Goal: Navigation & Orientation: Find specific page/section

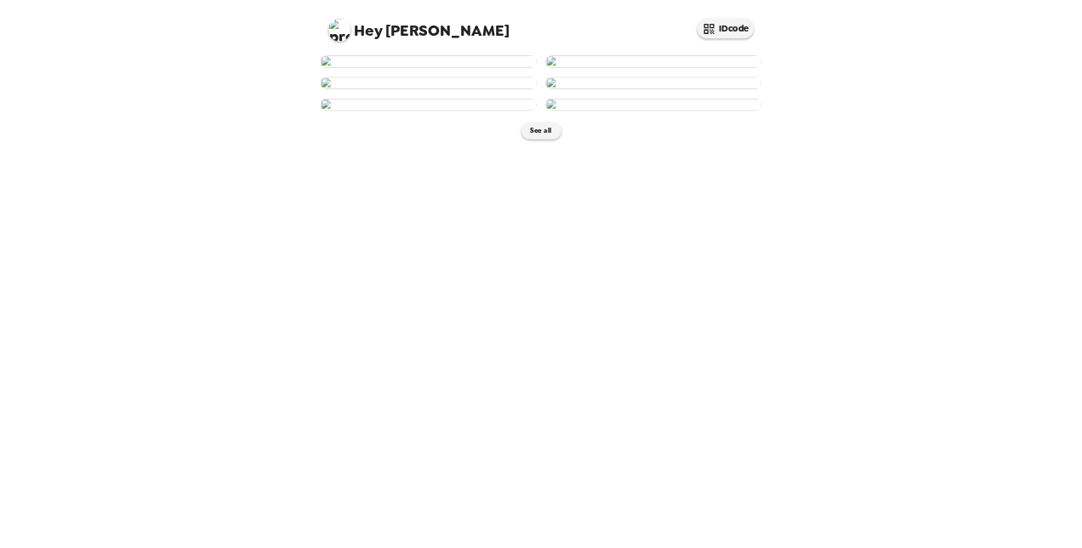
scroll to position [555, 0]
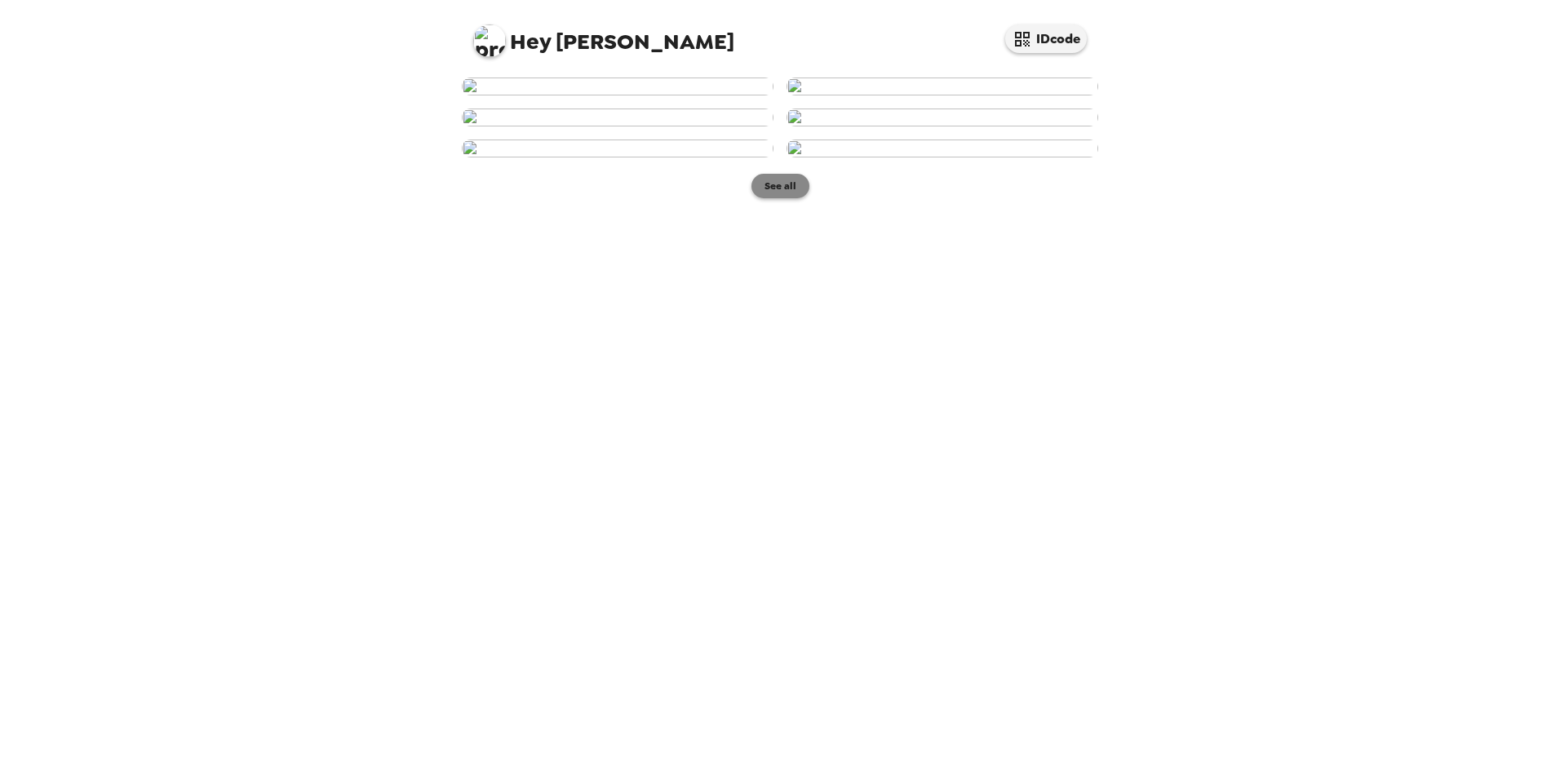
click at [762, 198] on button "See all" at bounding box center [780, 186] width 58 height 25
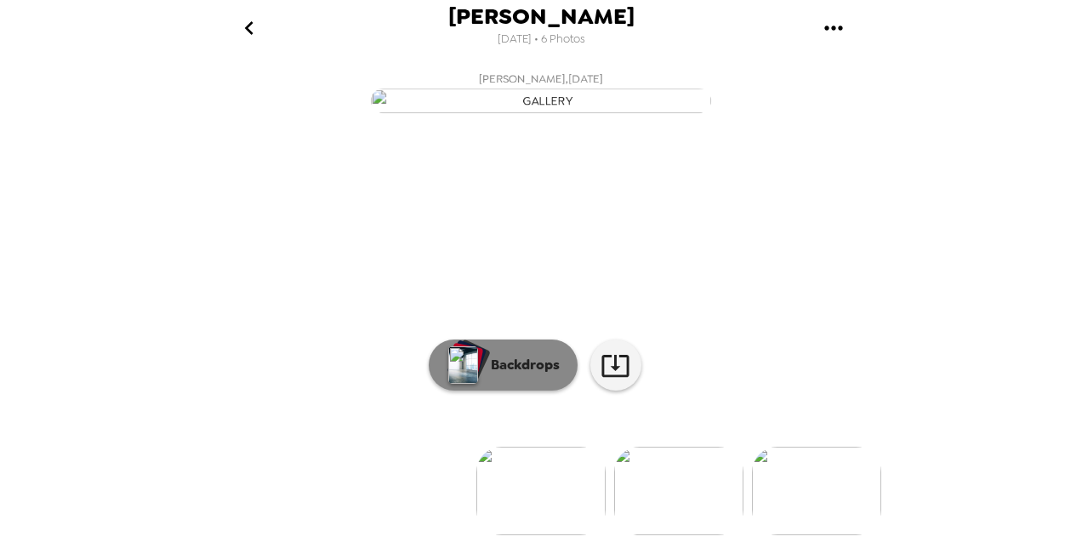
scroll to position [188, 0]
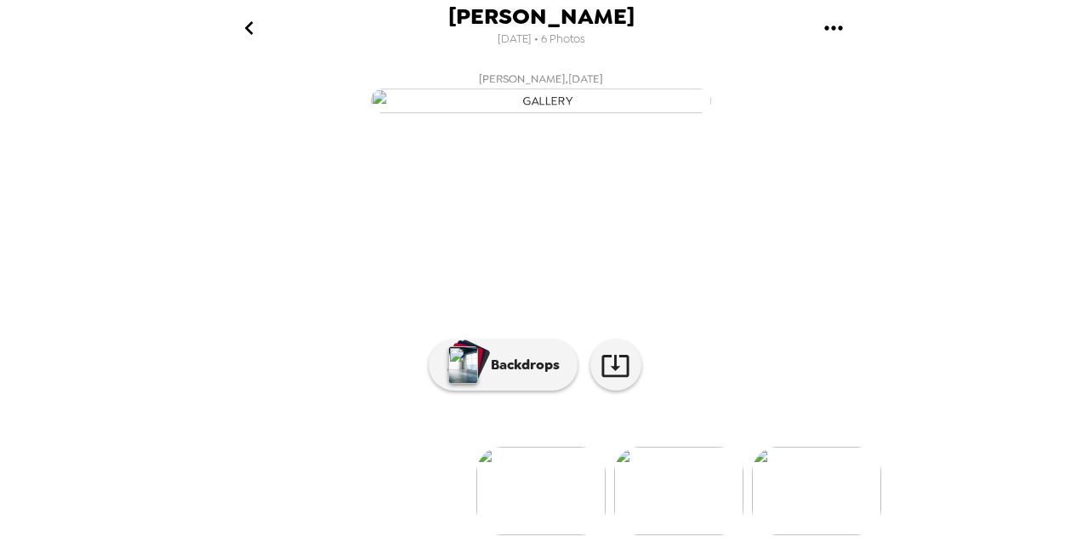
drag, startPoint x: 683, startPoint y: 483, endPoint x: 669, endPoint y: 487, distance: 14.9
click at [683, 483] on img at bounding box center [678, 491] width 129 height 88
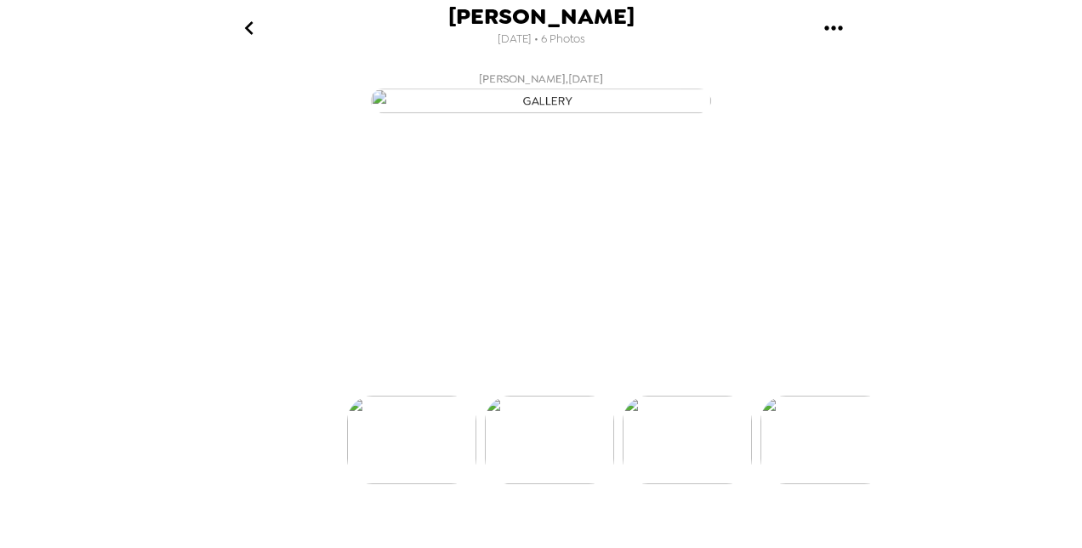
scroll to position [0, 137]
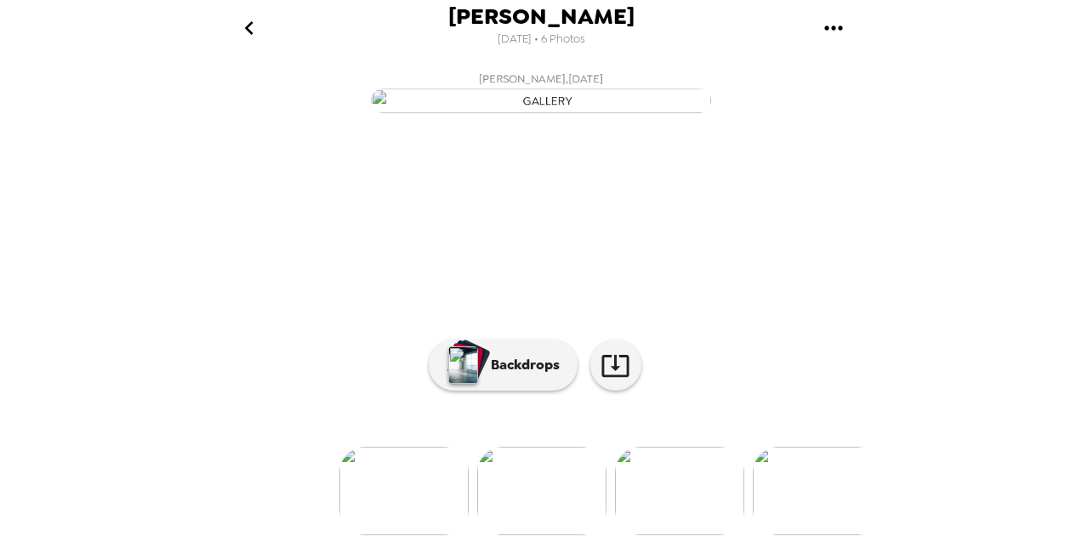
click at [497, 533] on img at bounding box center [541, 491] width 129 height 88
click at [534, 493] on img at bounding box center [540, 491] width 129 height 88
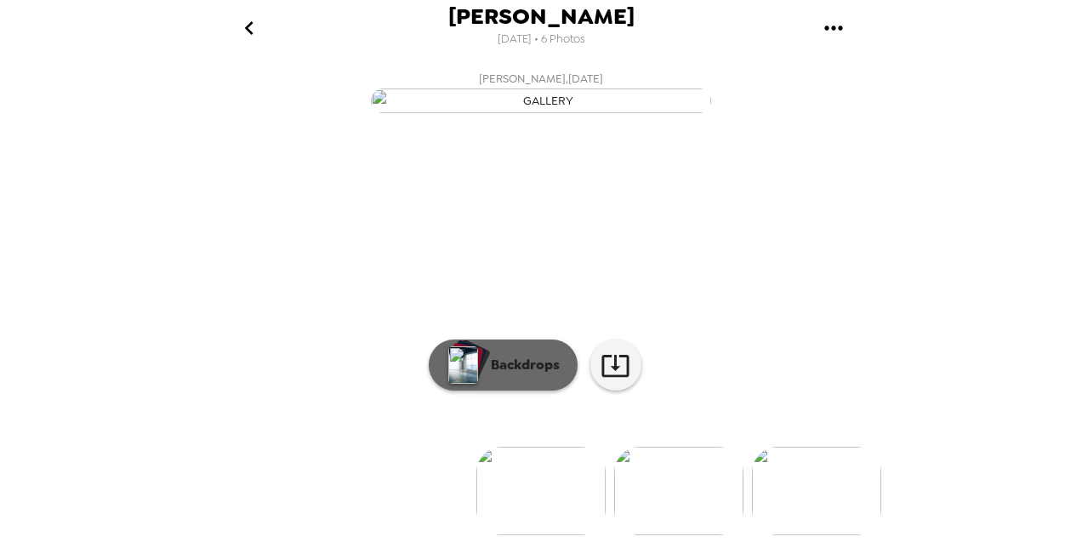
click at [533, 375] on p "Backdrops" at bounding box center [520, 365] width 77 height 20
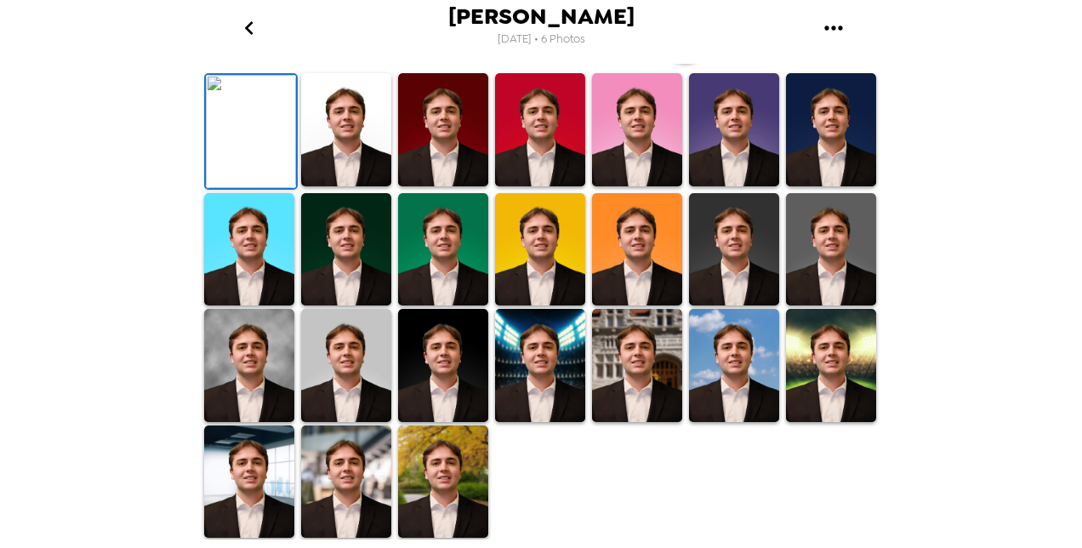
scroll to position [340, 0]
click at [322, 422] on img at bounding box center [346, 365] width 90 height 113
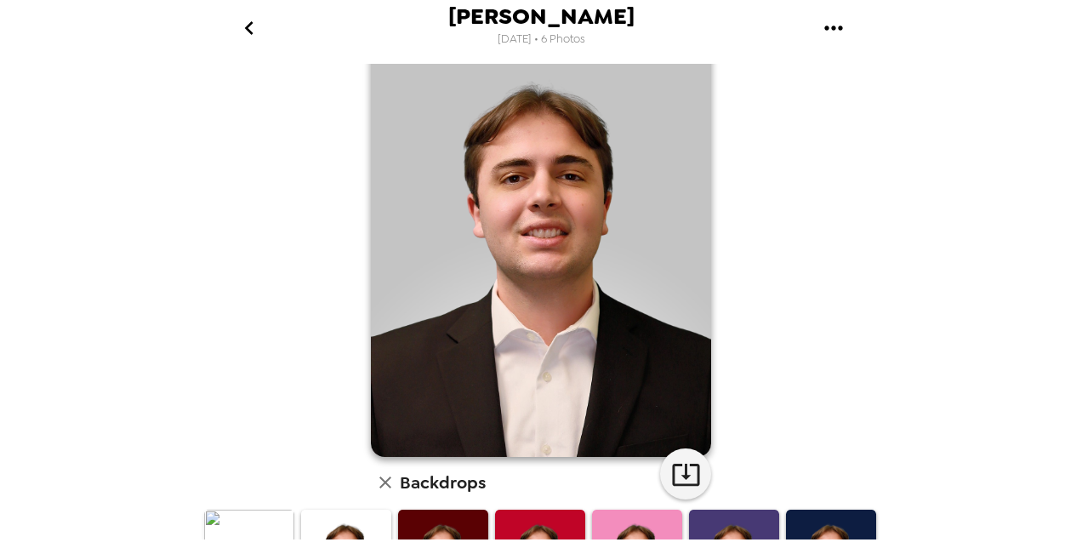
scroll to position [85, 0]
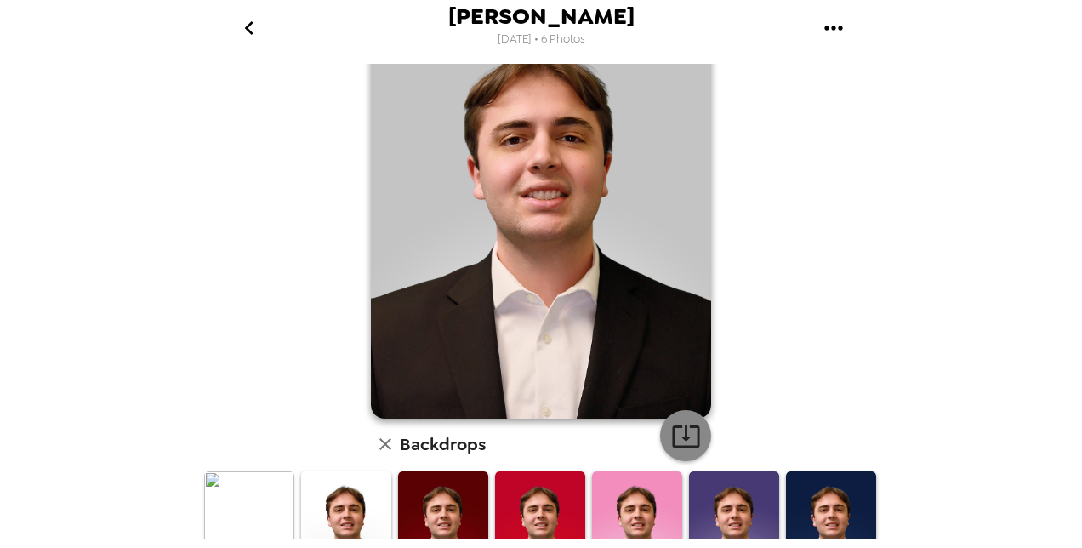
click at [680, 424] on icon "button" at bounding box center [686, 436] width 30 height 30
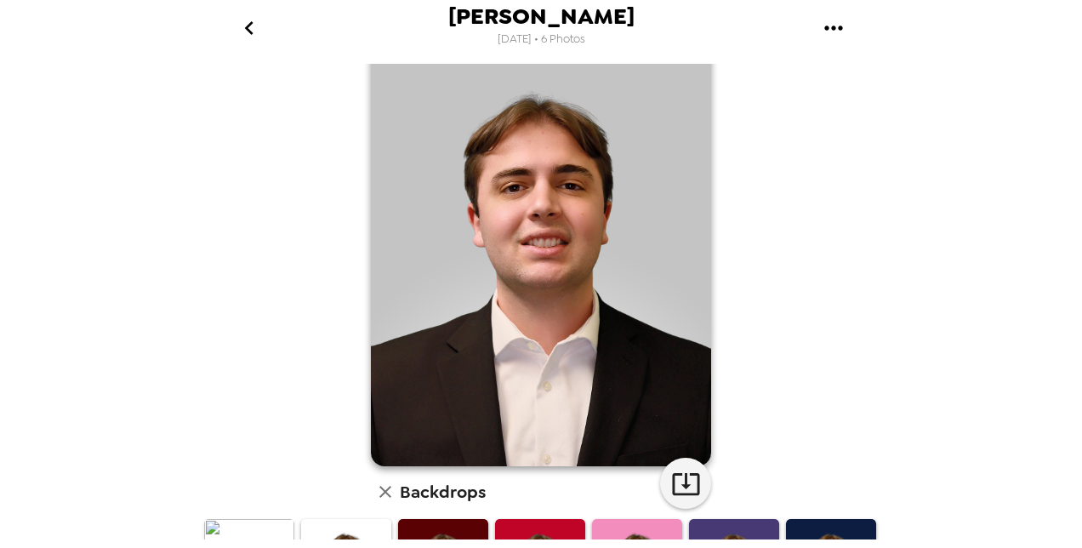
scroll to position [0, 0]
